Goal: Find contact information: Find contact information

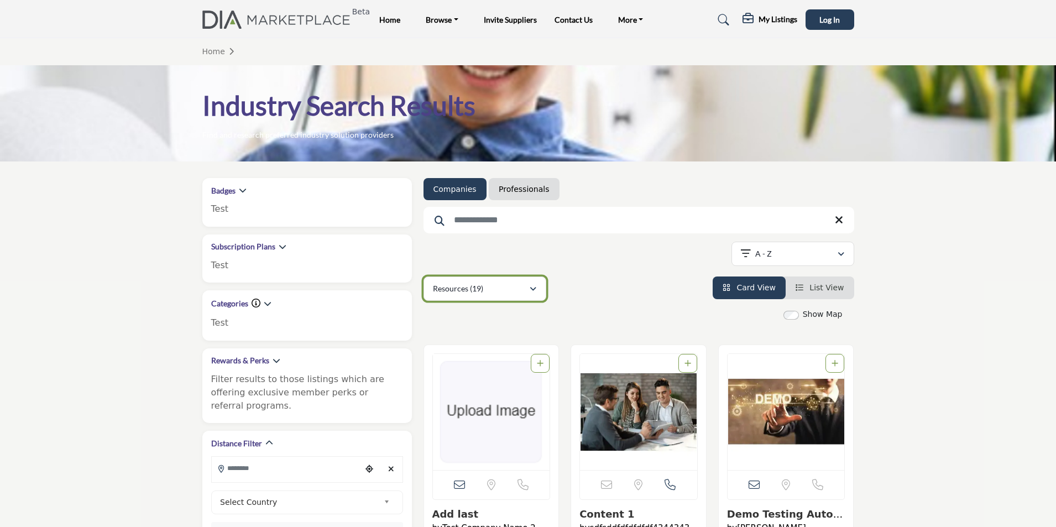
click at [479, 295] on div "Resources (19)" at bounding box center [481, 288] width 96 height 13
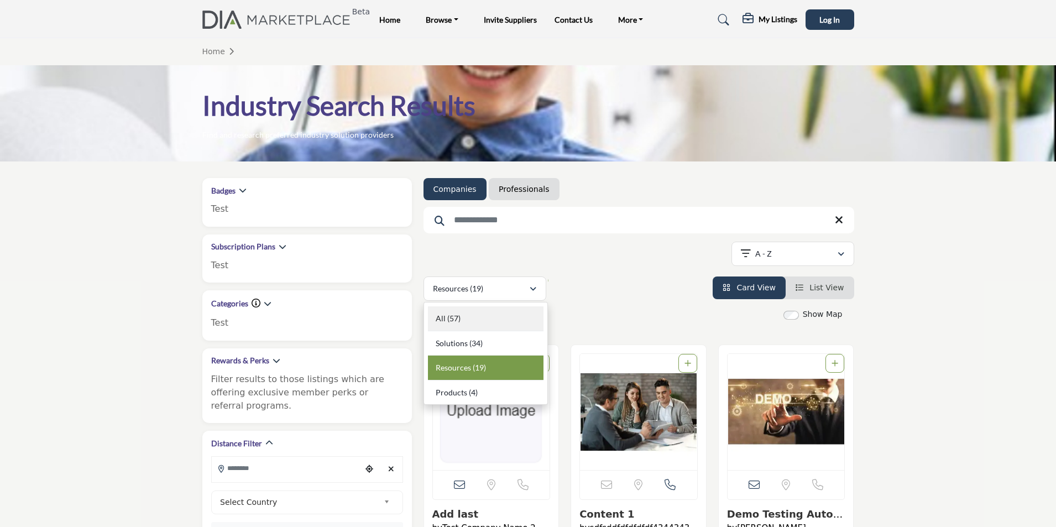
click at [469, 321] on div "All (57)" at bounding box center [486, 318] width 116 height 25
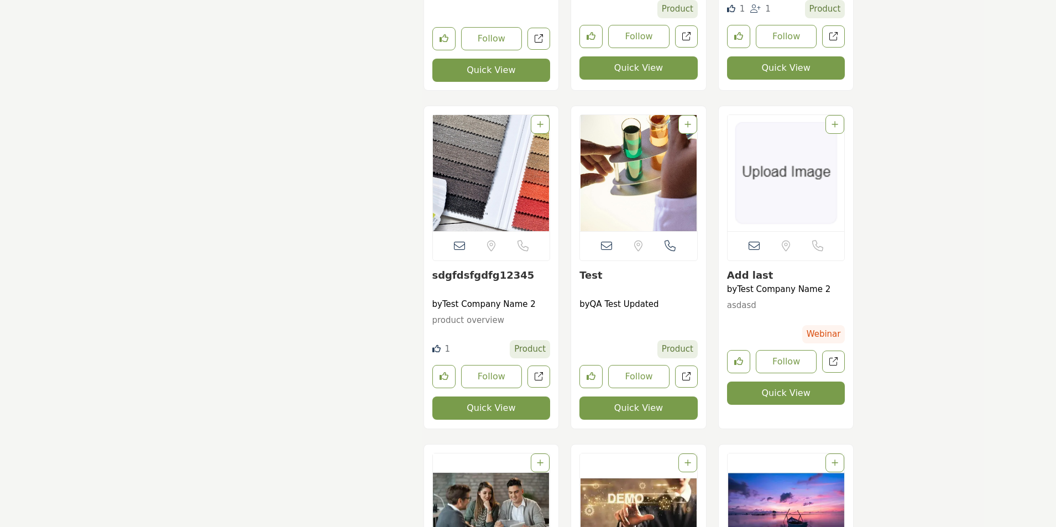
scroll to position [4864, 0]
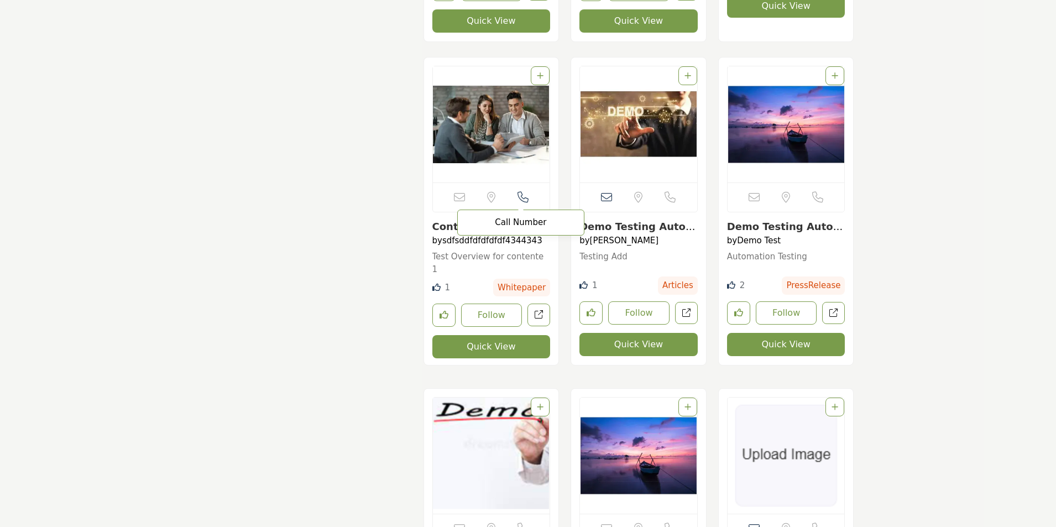
click at [522, 198] on icon "Open Contact Info" at bounding box center [522, 197] width 11 height 11
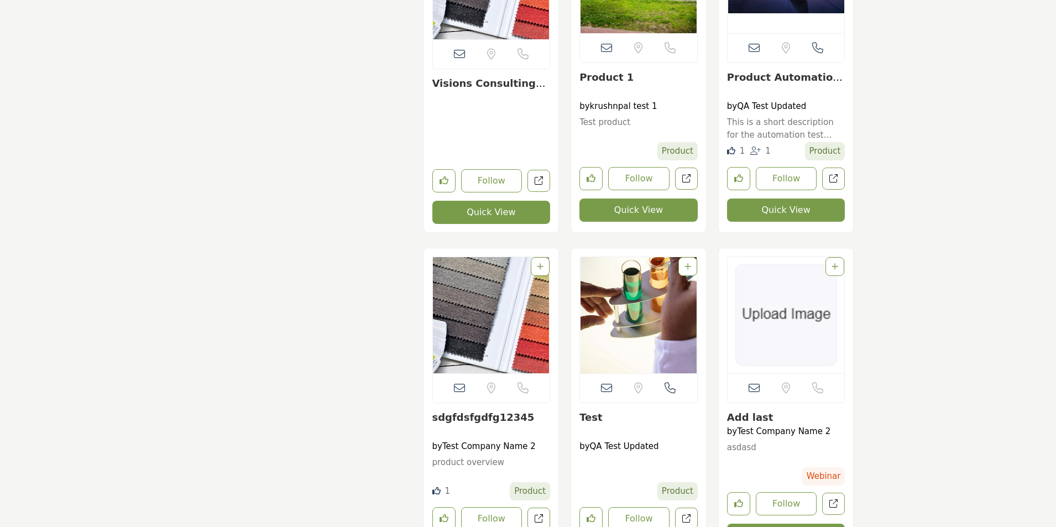
scroll to position [4611, 0]
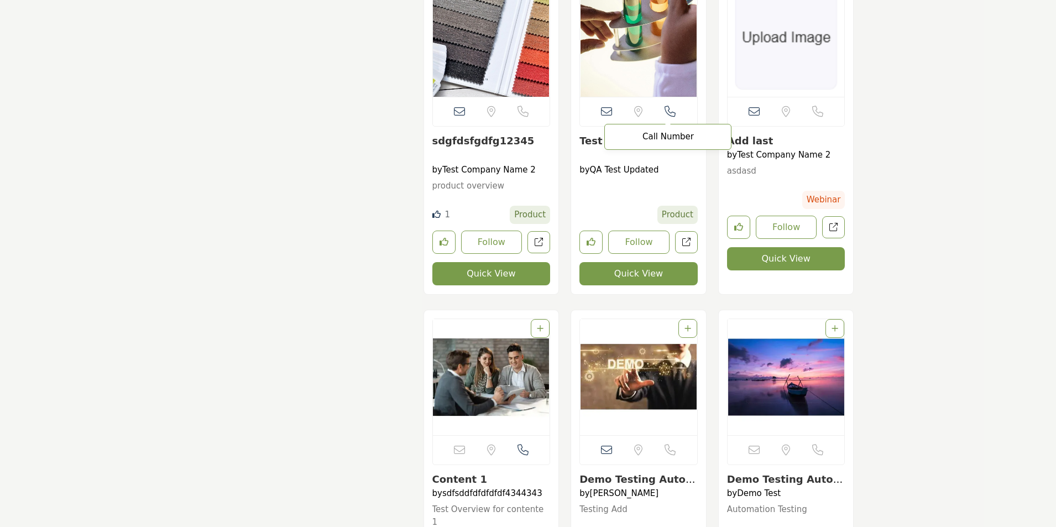
click at [670, 114] on icon at bounding box center [669, 111] width 11 height 11
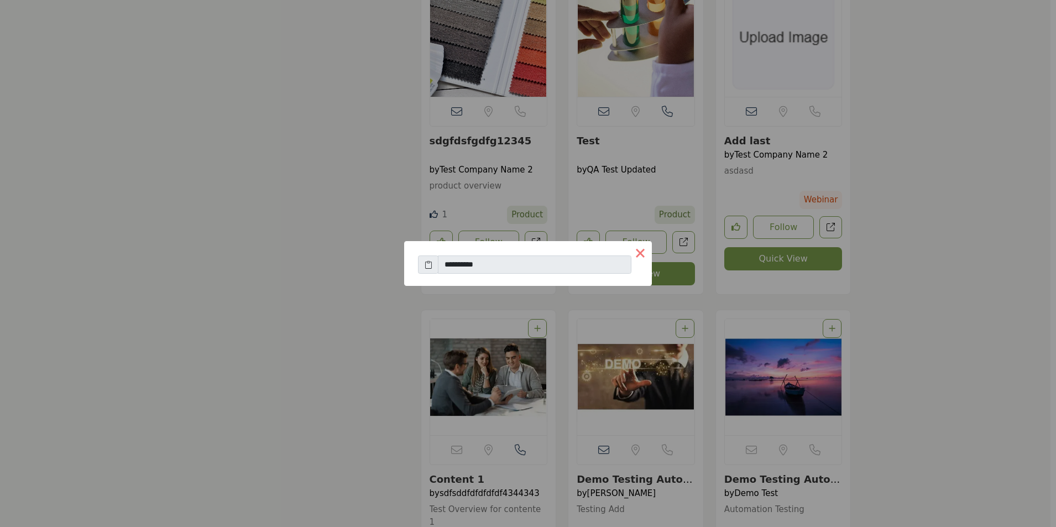
click at [639, 253] on button "×" at bounding box center [639, 252] width 23 height 23
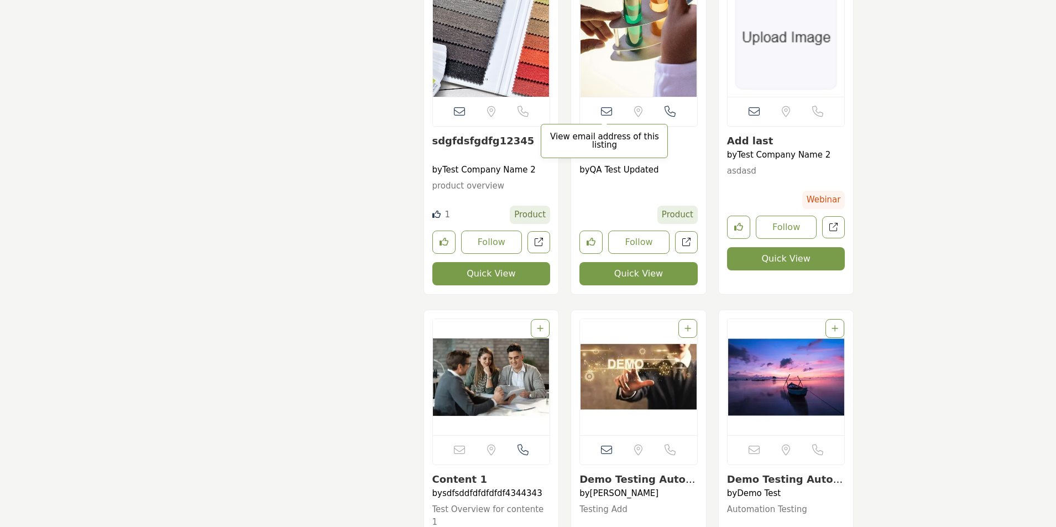
click at [607, 113] on icon at bounding box center [606, 111] width 11 height 11
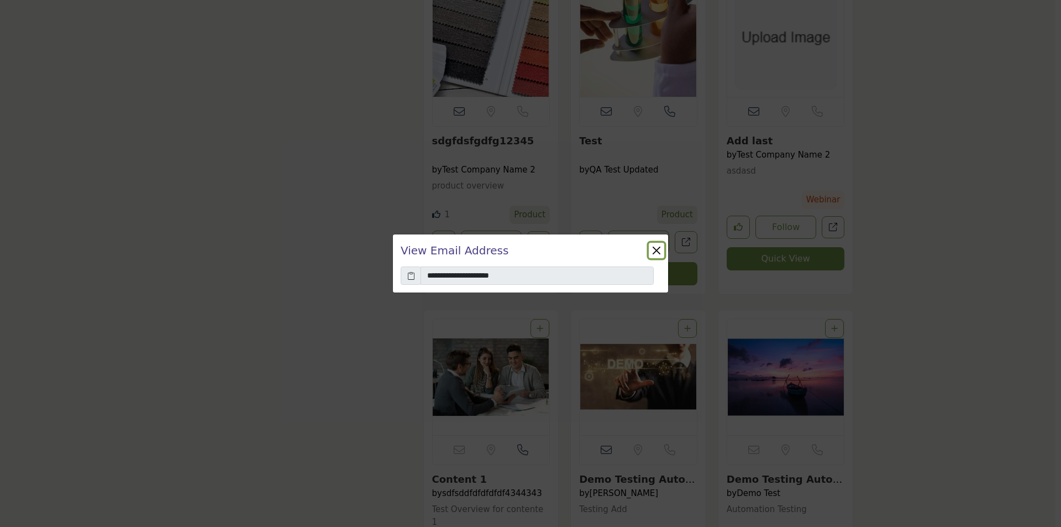
click at [656, 251] on button "Close" at bounding box center [656, 250] width 15 height 15
